Goal: Find specific page/section: Find specific page/section

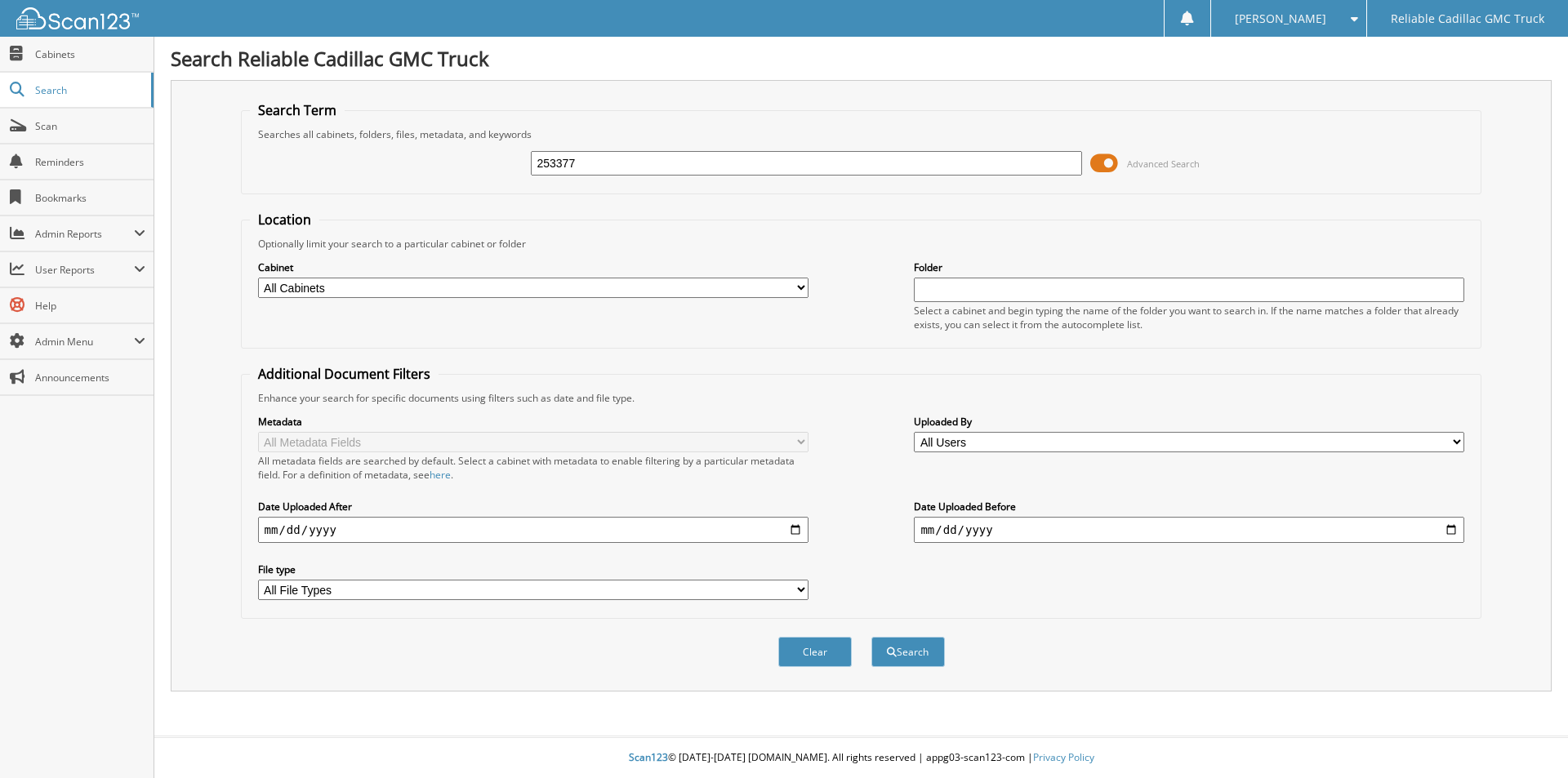
type input "253377"
click at [871, 637] on button "Search" at bounding box center [908, 651] width 73 height 30
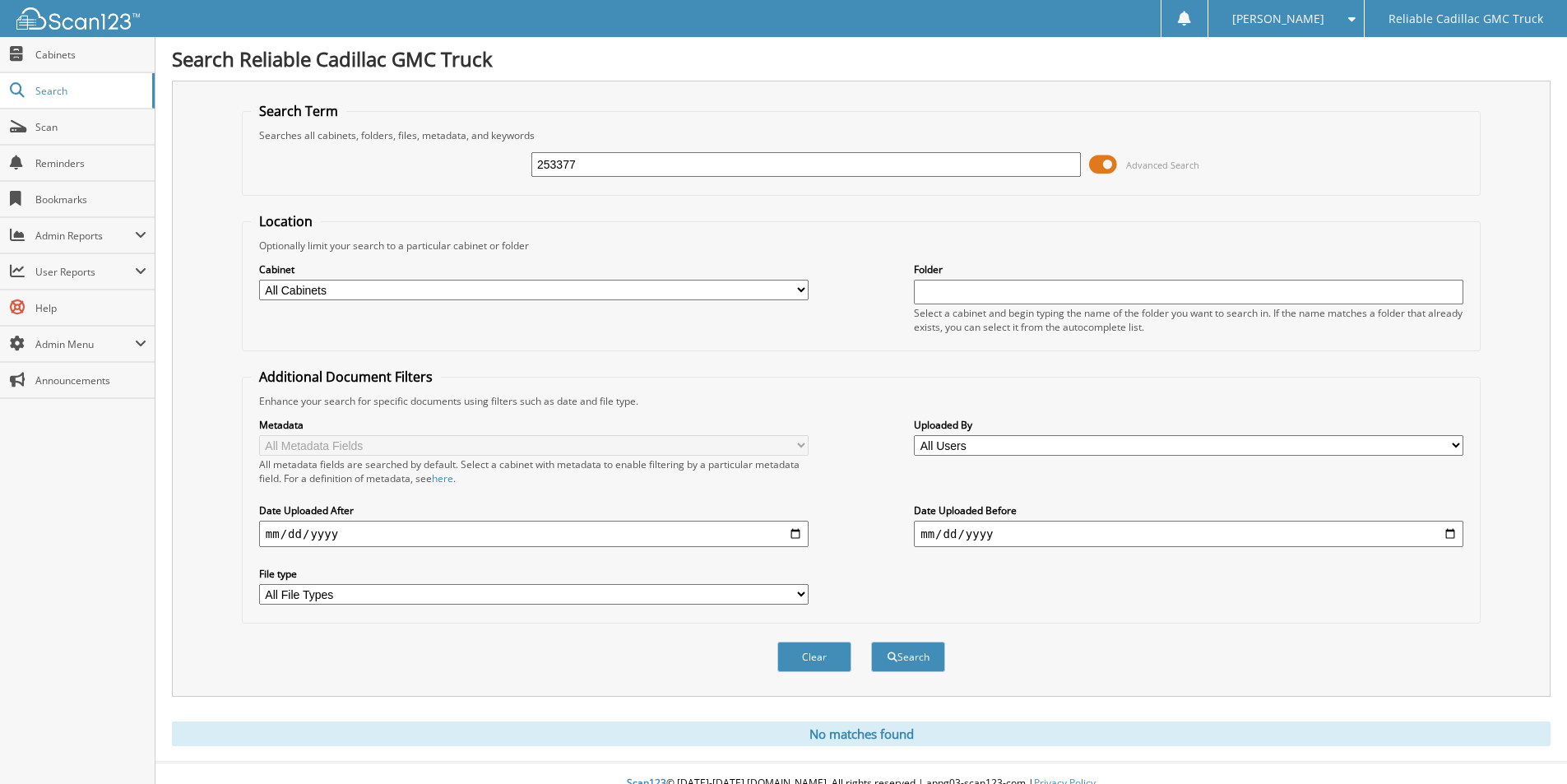
click at [595, 169] on input "253377" at bounding box center [806, 164] width 549 height 24
type input "2"
type input "253377"
click at [871, 642] on button "Search" at bounding box center [908, 657] width 74 height 30
click at [603, 172] on input "253377" at bounding box center [806, 164] width 549 height 24
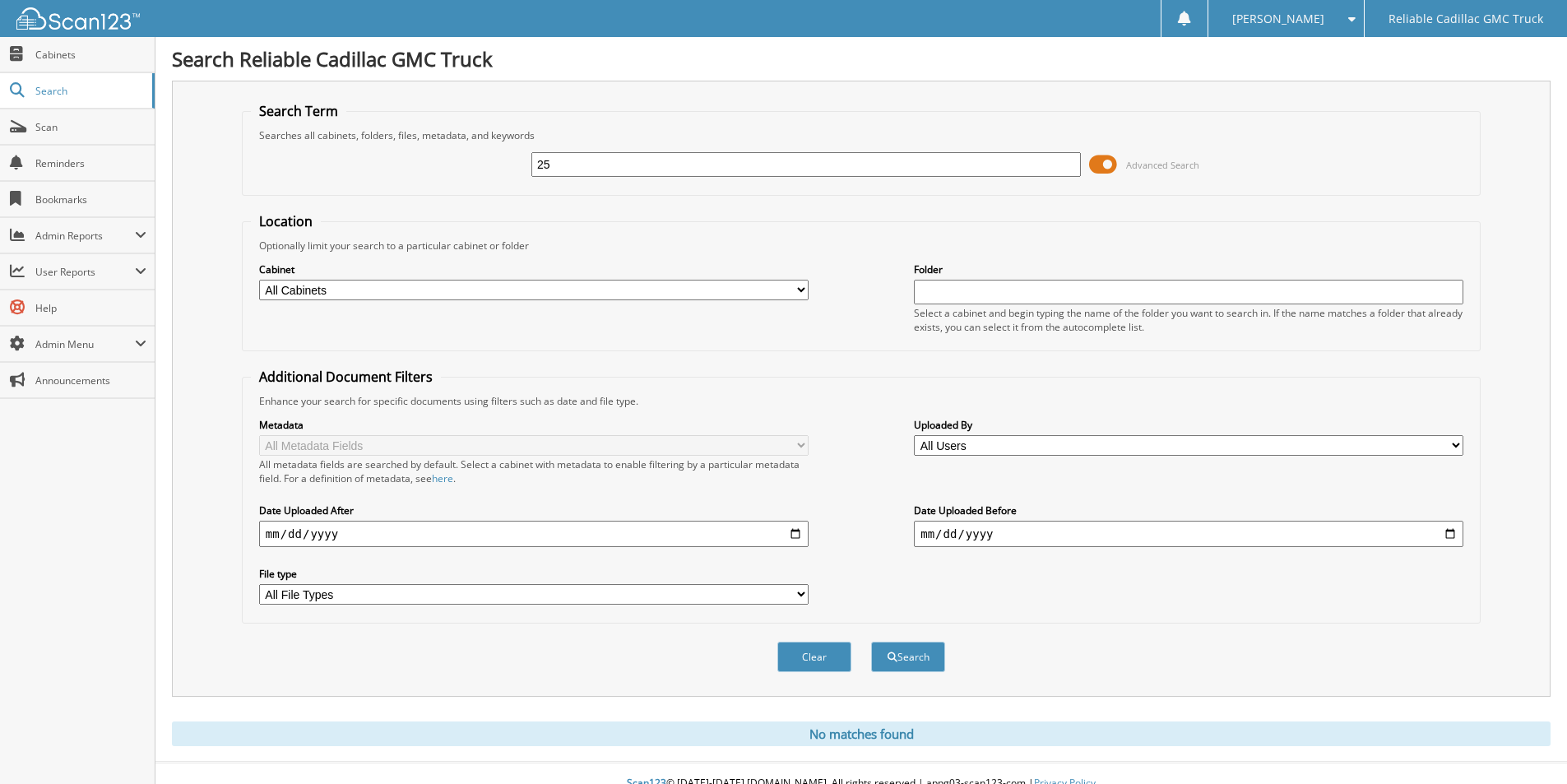
type input "2"
type input "GREGG"
click at [871, 642] on button "Search" at bounding box center [908, 657] width 74 height 30
